Goal: Transaction & Acquisition: Purchase product/service

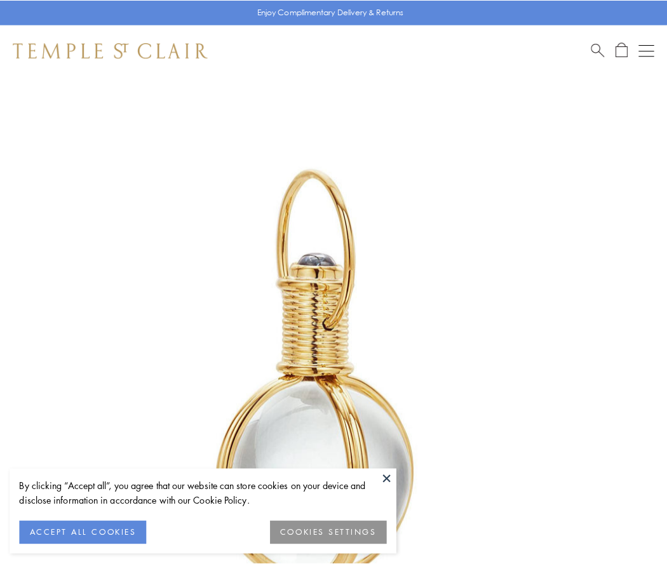
scroll to position [332, 0]
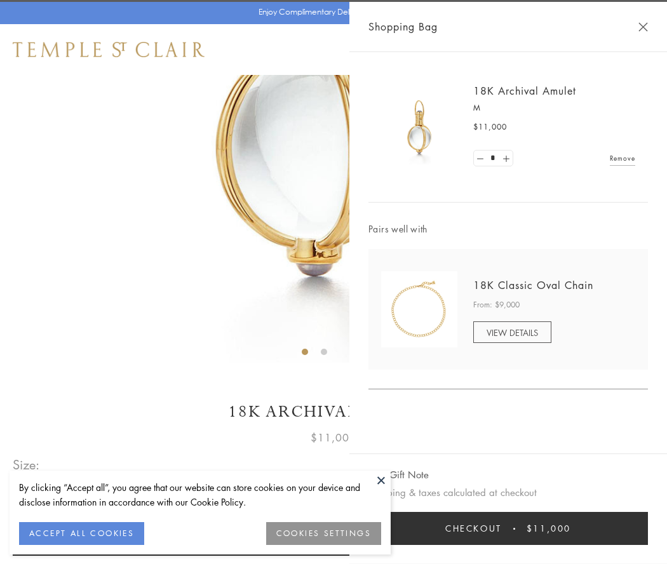
click at [508, 529] on button "Checkout $11,000" at bounding box center [509, 528] width 280 height 33
